Goal: Transaction & Acquisition: Purchase product/service

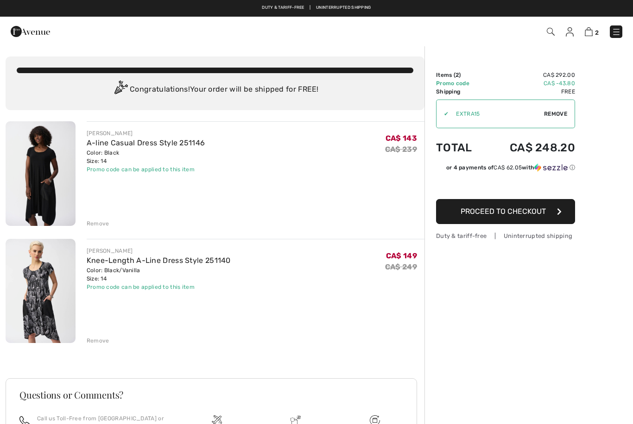
click at [535, 209] on span "Proceed to Checkout" at bounding box center [503, 211] width 85 height 9
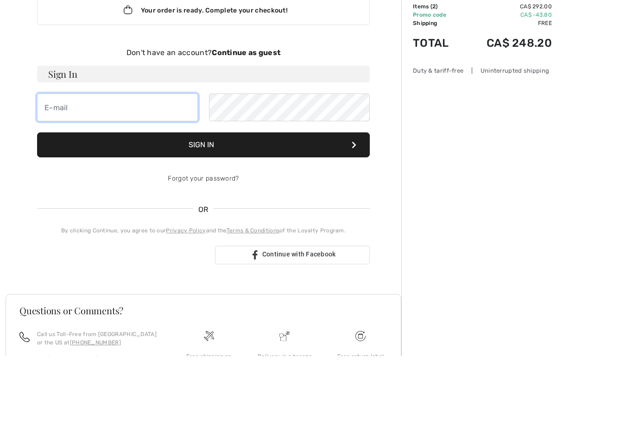
type input "maryann.borghesi@me.com"
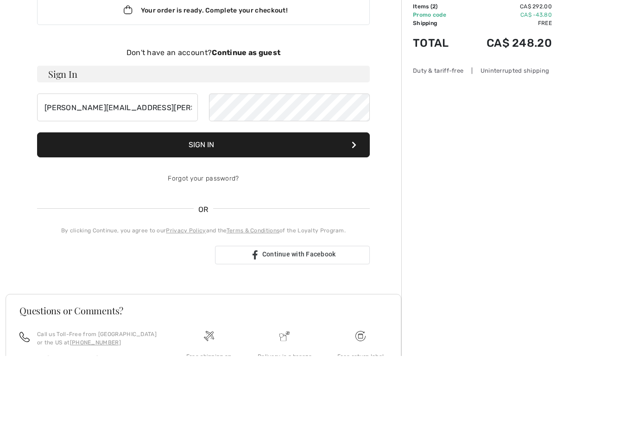
click at [203, 201] on button "Sign In" at bounding box center [203, 213] width 333 height 25
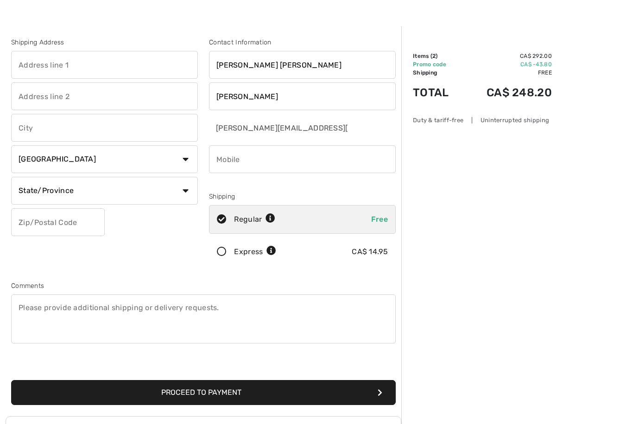
scroll to position [146, 0]
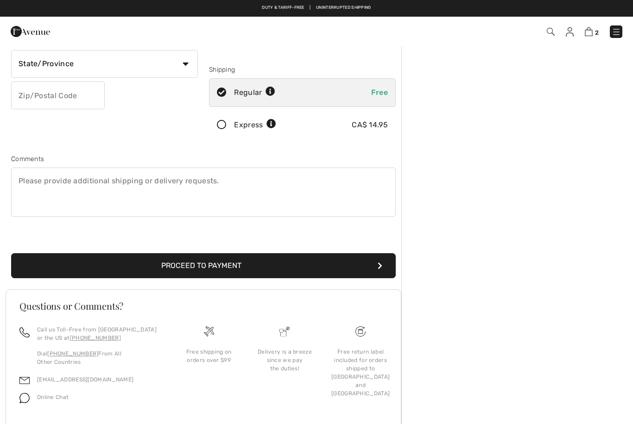
click at [93, 262] on button "Proceed to Payment" at bounding box center [203, 265] width 385 height 25
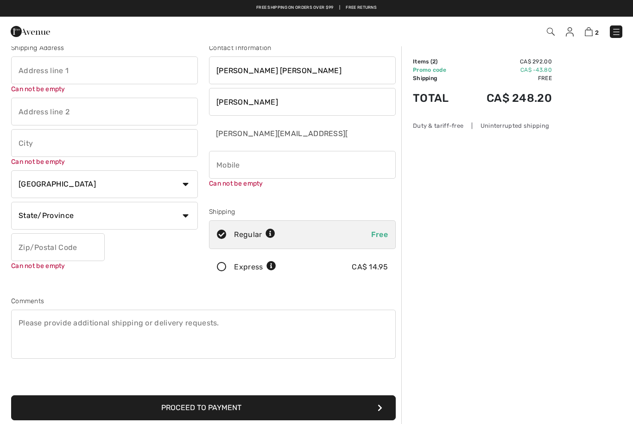
scroll to position [0, 0]
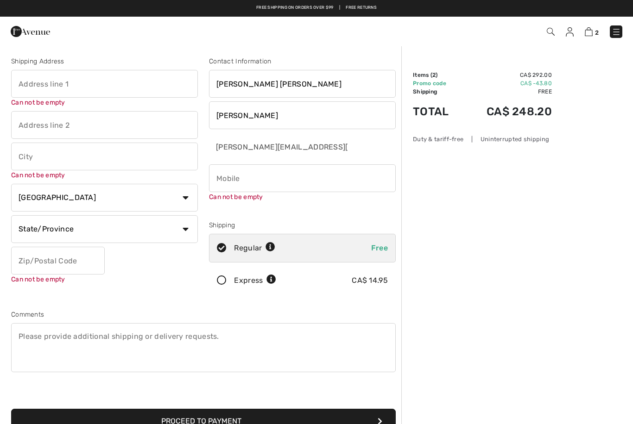
click at [28, 78] on input "text" at bounding box center [104, 84] width 187 height 28
click at [203, 422] on button "Proceed to Payment" at bounding box center [203, 421] width 385 height 25
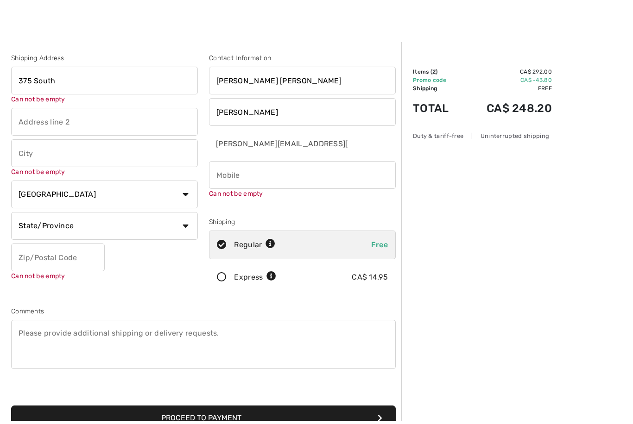
type input "375 South"
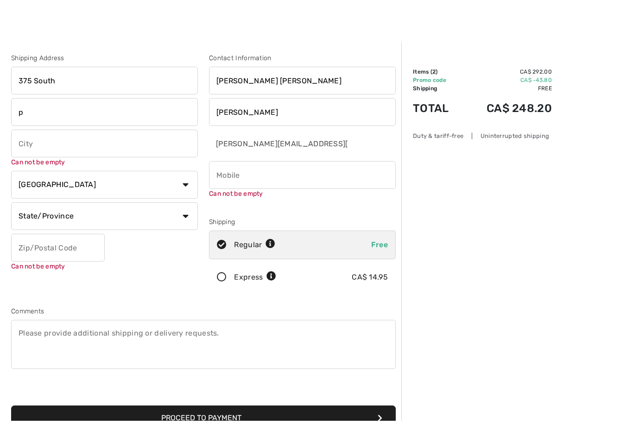
type input "p"
click at [65, 81] on input "375 South" at bounding box center [104, 84] width 187 height 28
click at [30, 118] on input "p" at bounding box center [104, 115] width 187 height 28
click at [79, 82] on input "375 South" at bounding box center [104, 84] width 187 height 28
type input "375 South Pelham ROAD"
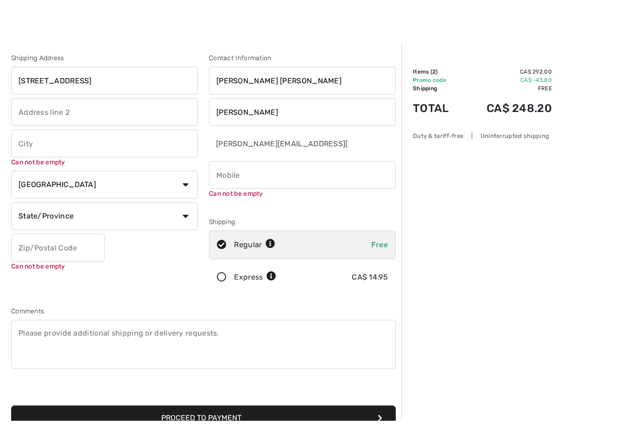
click at [197, 144] on input "text" at bounding box center [104, 147] width 187 height 28
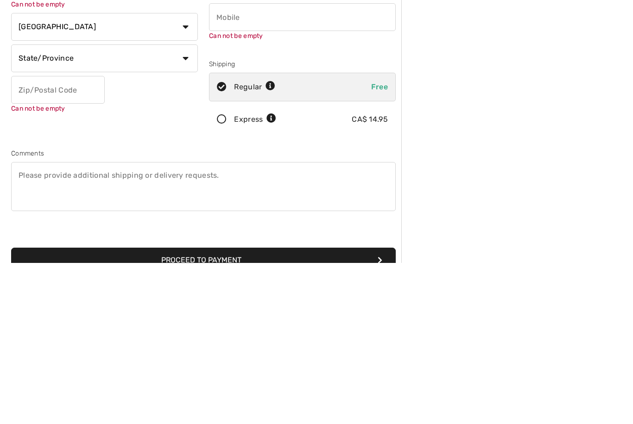
type input "Welland"
click at [17, 237] on input "text" at bounding box center [58, 251] width 94 height 28
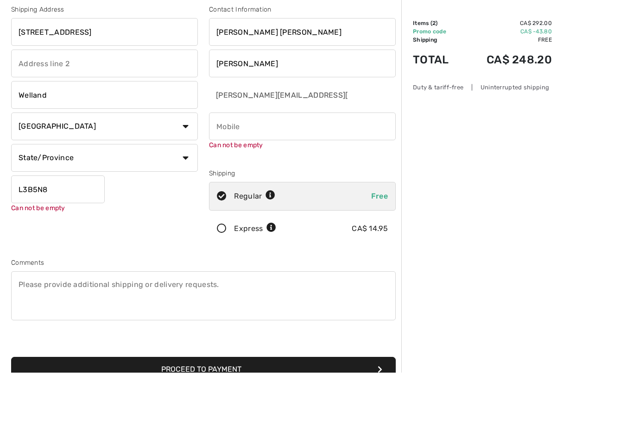
type input "L3B5N8"
click at [235, 165] on input "phone" at bounding box center [302, 179] width 187 height 28
click at [193, 196] on select "State/Province Alberta British Columbia Manitoba New Brunswick Newfoundland and…" at bounding box center [104, 210] width 187 height 28
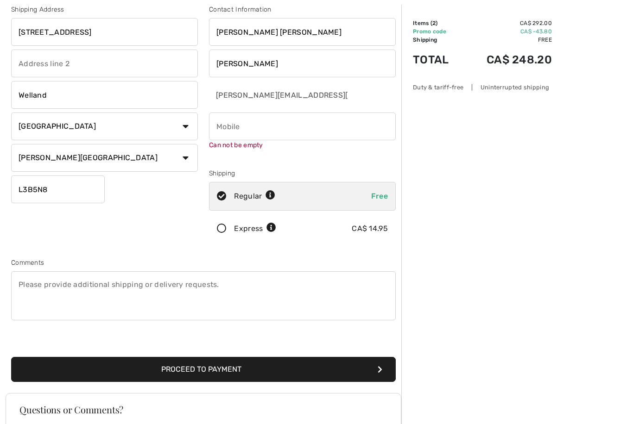
click at [188, 158] on select "State/Province Alberta British Columbia Manitoba New Brunswick Newfoundland and…" at bounding box center [104, 158] width 187 height 28
select select "ON"
click at [116, 371] on button "Proceed to Payment" at bounding box center [203, 369] width 385 height 25
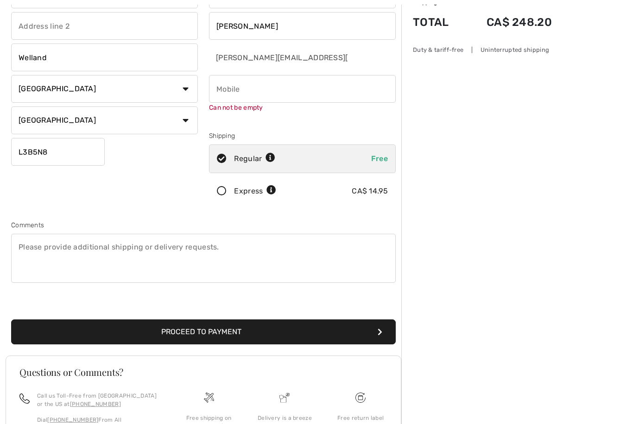
scroll to position [97, 0]
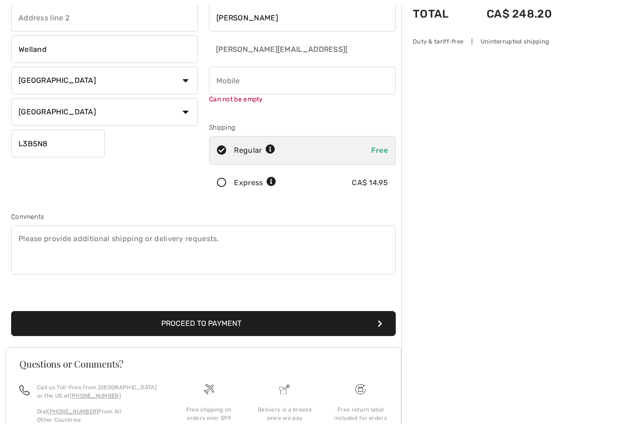
click at [201, 322] on button "Proceed to Payment" at bounding box center [203, 324] width 385 height 25
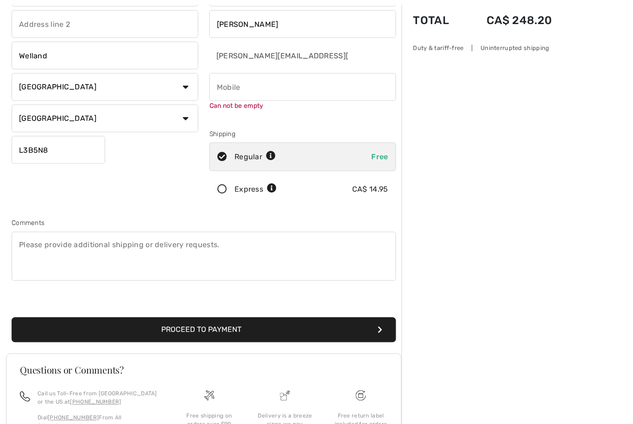
scroll to position [93, 0]
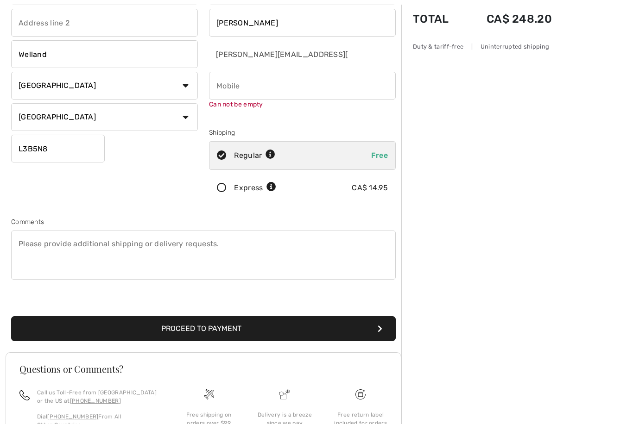
click at [236, 86] on input "phone" at bounding box center [302, 86] width 187 height 28
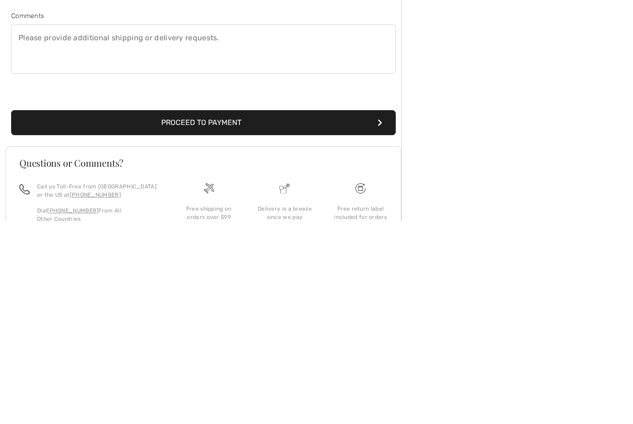
scroll to position [96, 0]
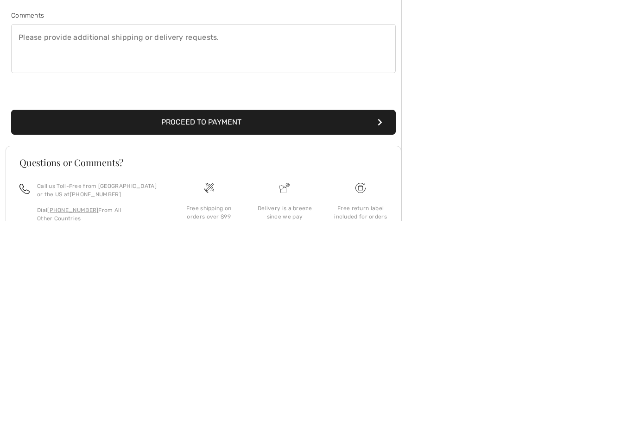
type input "9053278825"
click at [240, 313] on button "Proceed to Payment" at bounding box center [203, 325] width 385 height 25
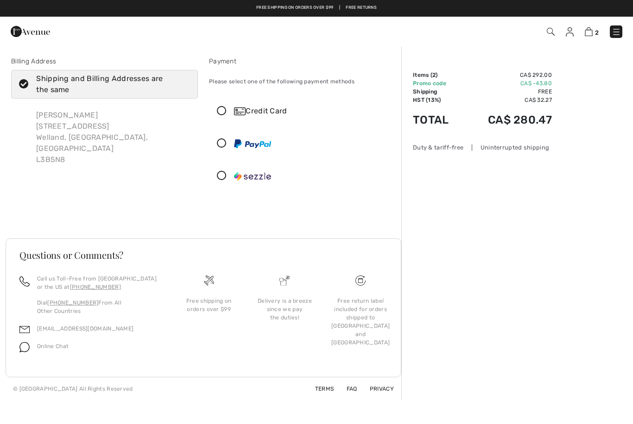
click at [227, 109] on icon at bounding box center [221, 112] width 25 height 10
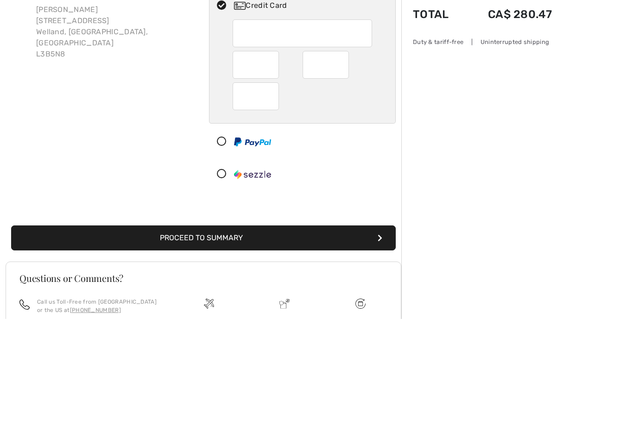
scroll to position [105, 0]
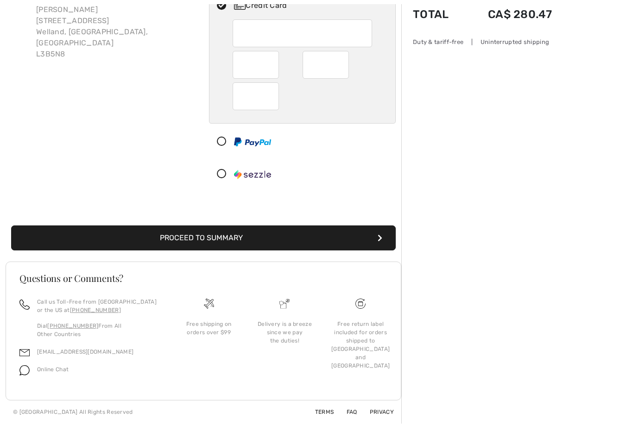
click at [297, 239] on button "Proceed to Summary" at bounding box center [203, 238] width 385 height 25
click at [274, 238] on button "Proceed to Summary" at bounding box center [203, 238] width 385 height 25
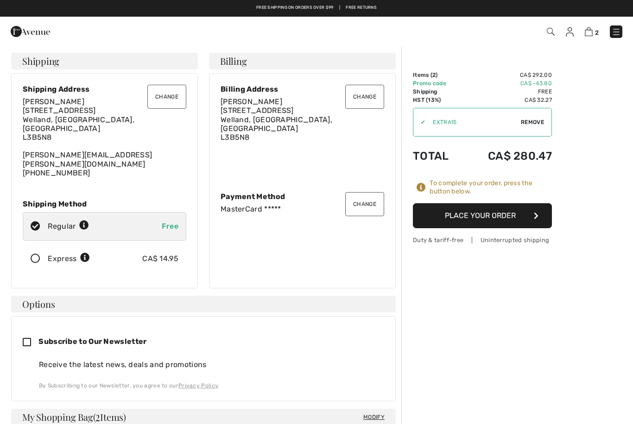
click at [491, 215] on button "Place Your Order" at bounding box center [482, 215] width 139 height 25
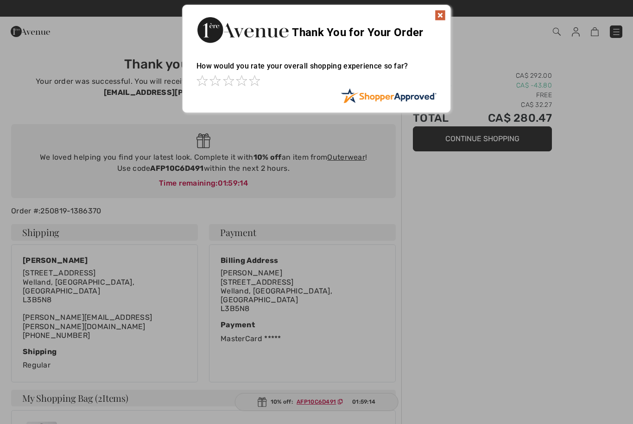
click at [443, 13] on img at bounding box center [440, 15] width 11 height 11
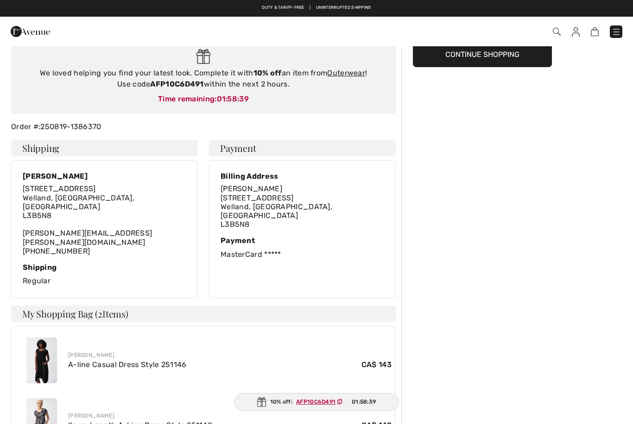
scroll to position [85, 0]
